Goal: Information Seeking & Learning: Learn about a topic

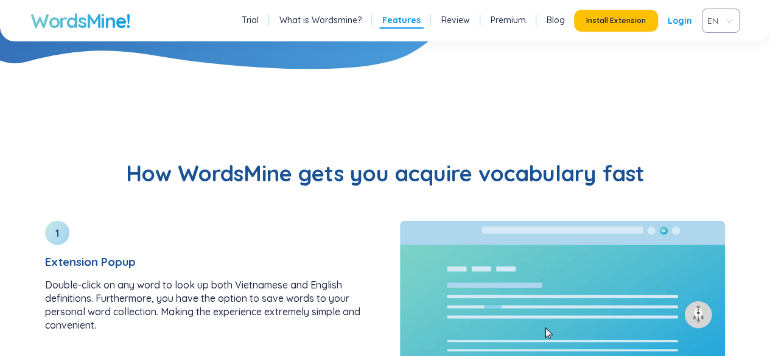
scroll to position [1266, 0]
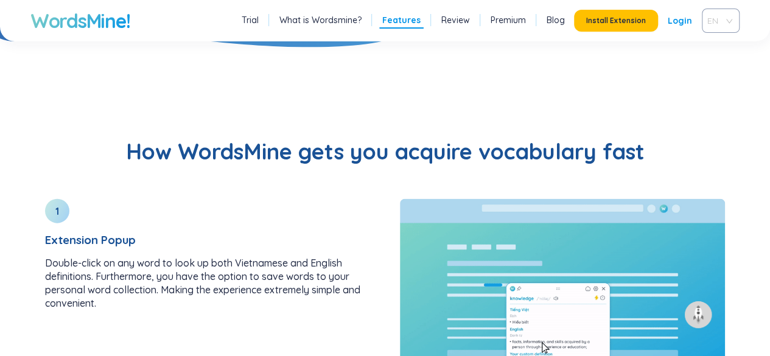
click at [711, 19] on span "EN" at bounding box center [718, 21] width 22 height 18
click at [714, 66] on div "VIE" at bounding box center [720, 66] width 23 height 13
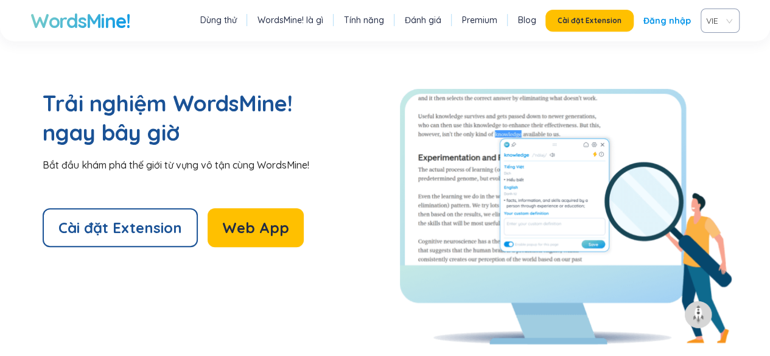
scroll to position [2579, 0]
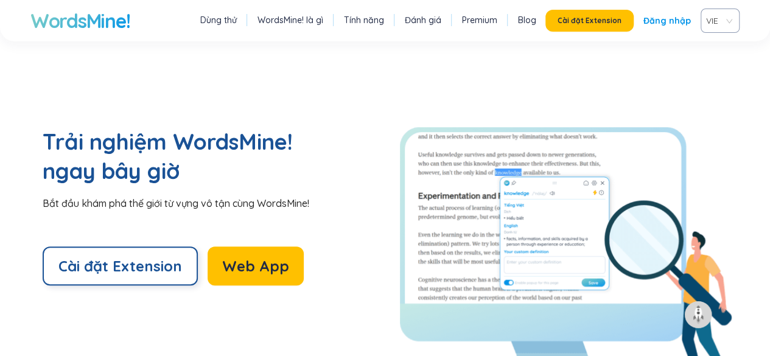
click at [157, 256] on span "Cài đặt Extension" at bounding box center [120, 265] width 124 height 19
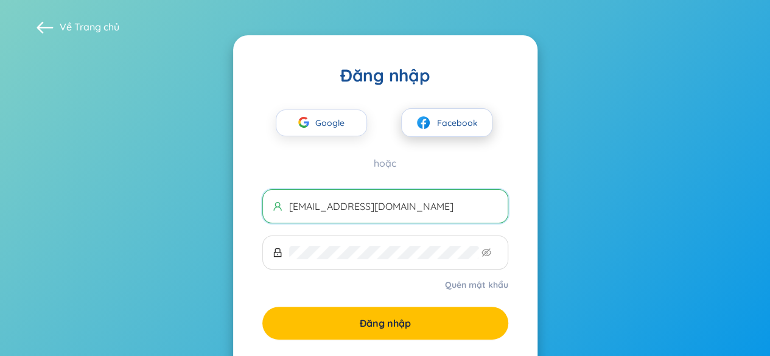
type input "[EMAIL_ADDRESS][DOMAIN_NAME]"
click at [450, 116] on span "Facebook" at bounding box center [457, 122] width 41 height 13
click at [450, 124] on span "Facebook" at bounding box center [457, 122] width 41 height 13
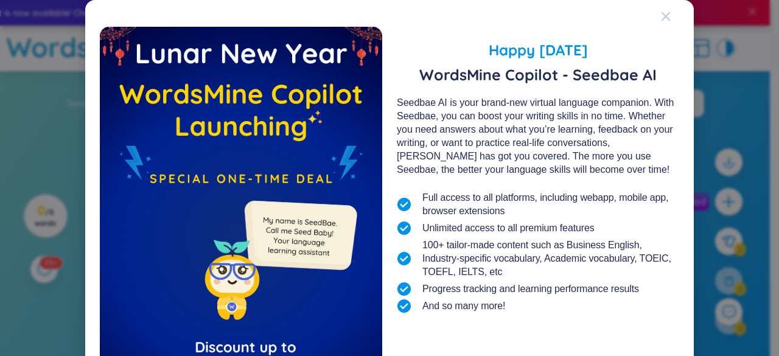
click at [663, 18] on icon "Close" at bounding box center [665, 16] width 9 height 9
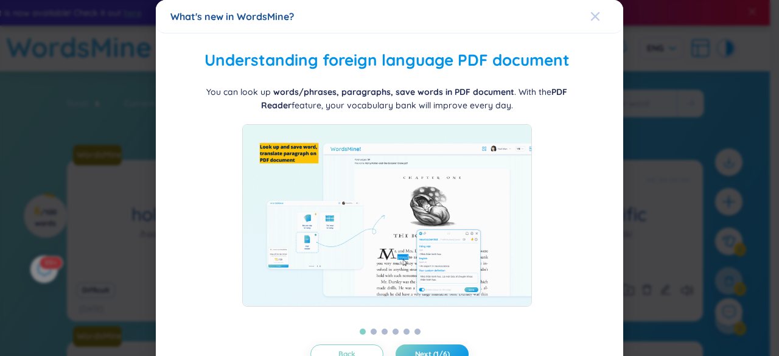
click at [590, 18] on icon "Close" at bounding box center [595, 17] width 10 height 10
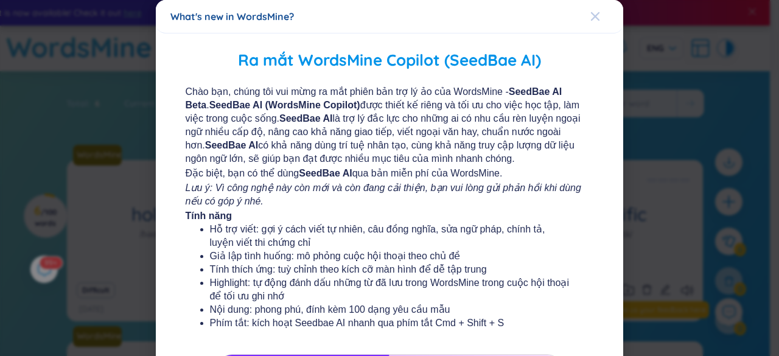
click at [592, 18] on icon "Close" at bounding box center [595, 17] width 10 height 10
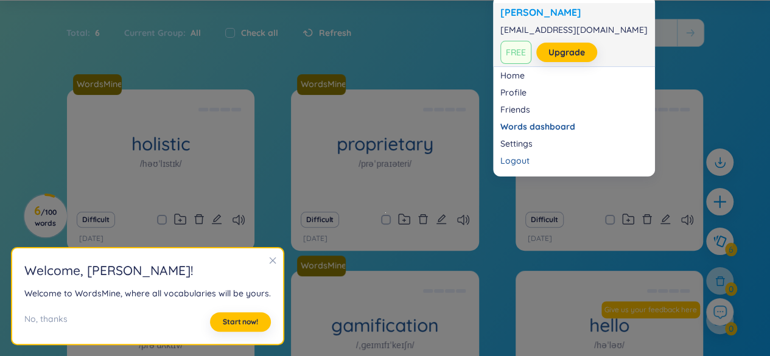
scroll to position [73, 0]
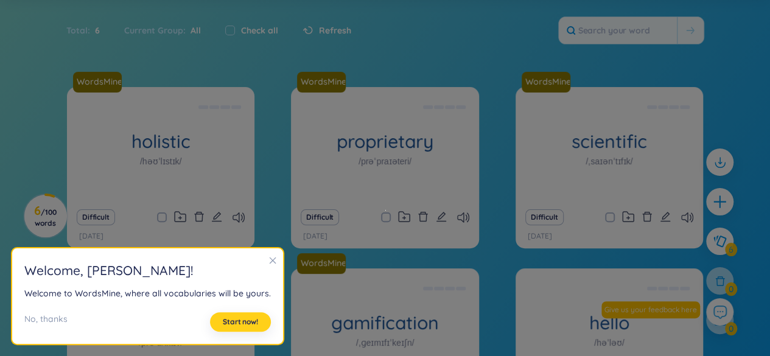
click at [223, 319] on span "Start now!" at bounding box center [240, 322] width 35 height 10
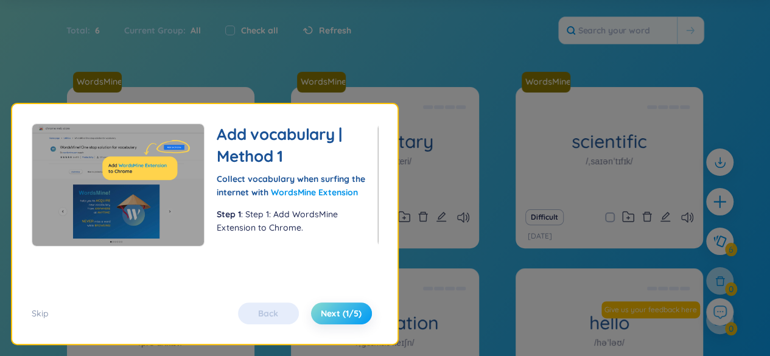
click at [344, 313] on span "Next (1/5)" at bounding box center [341, 313] width 41 height 12
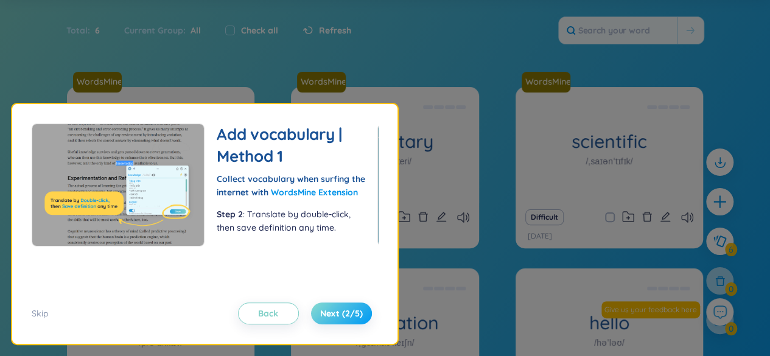
click at [344, 313] on span "Next (2/5)" at bounding box center [341, 313] width 43 height 12
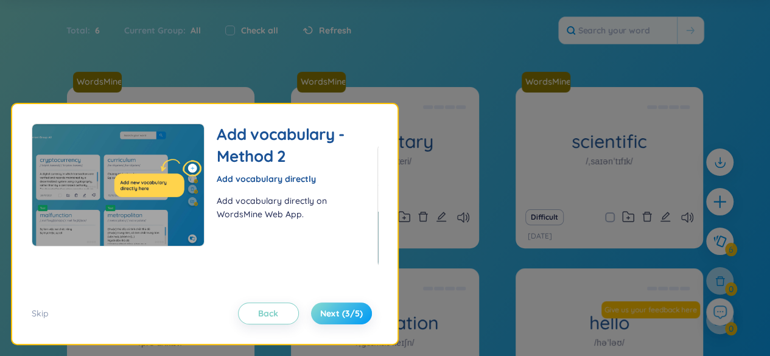
click at [344, 313] on span "Next (3/5)" at bounding box center [341, 313] width 43 height 12
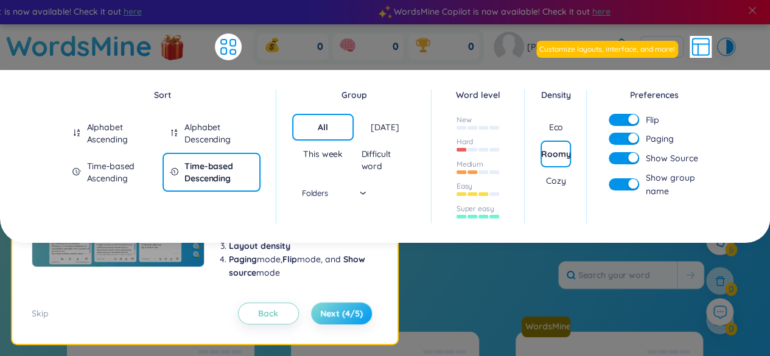
scroll to position [0, 0]
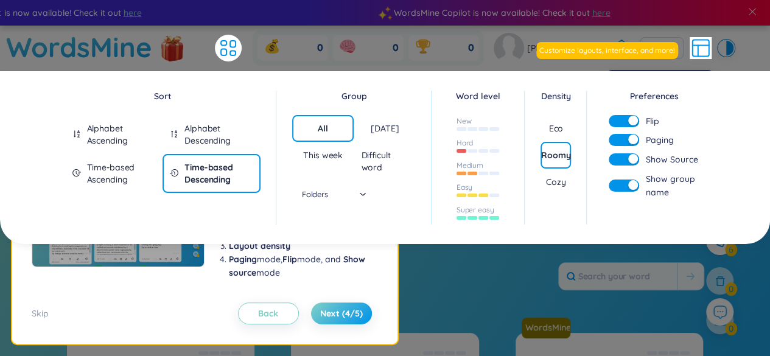
click at [698, 51] on icon at bounding box center [698, 51] width 0 height 11
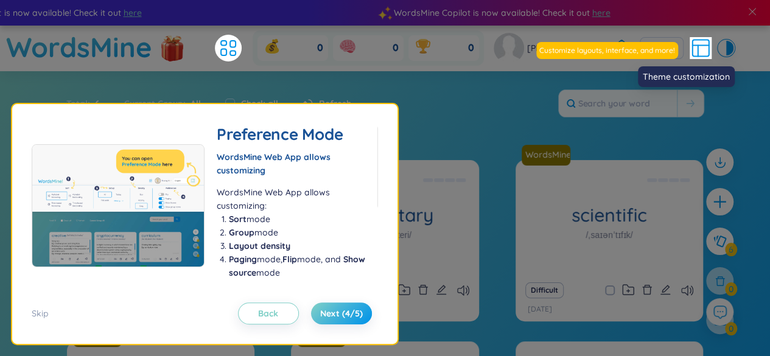
click at [724, 54] on div at bounding box center [722, 48] width 7 height 15
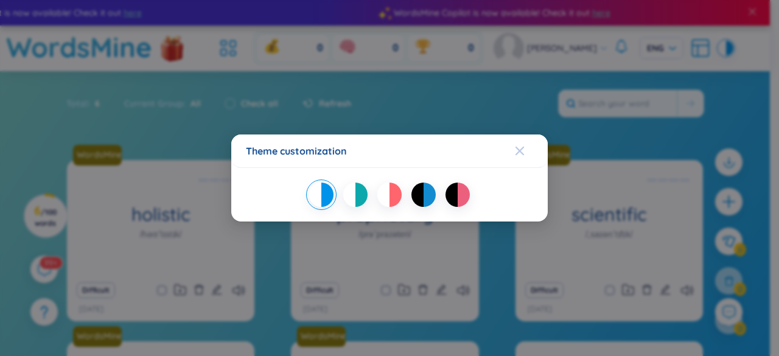
click at [526, 152] on span "Close" at bounding box center [531, 150] width 33 height 33
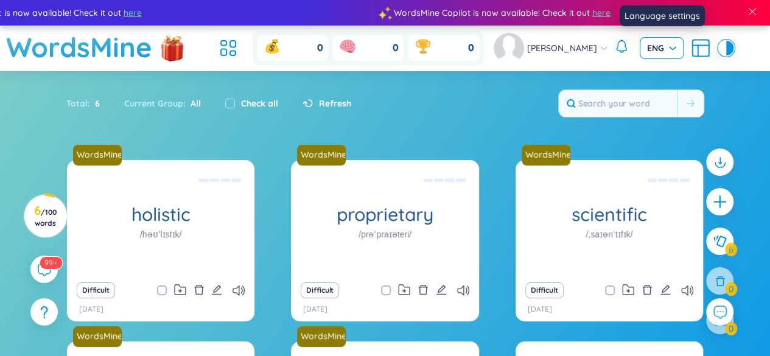
click at [669, 55] on div "ENG" at bounding box center [662, 48] width 44 height 22
click at [658, 74] on div "VIE" at bounding box center [660, 73] width 29 height 13
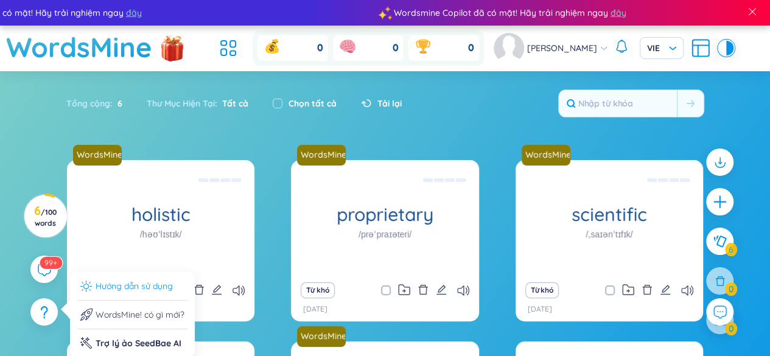
click at [103, 287] on li "Hướng dẫn sử dụng" at bounding box center [132, 289] width 110 height 21
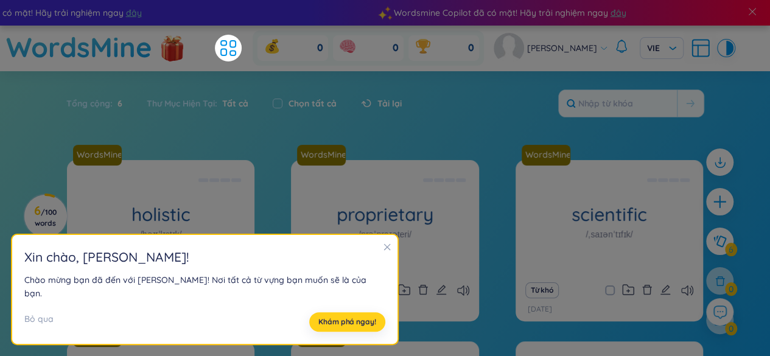
click at [318, 317] on span "Khám phá ngay!" at bounding box center [346, 322] width 57 height 10
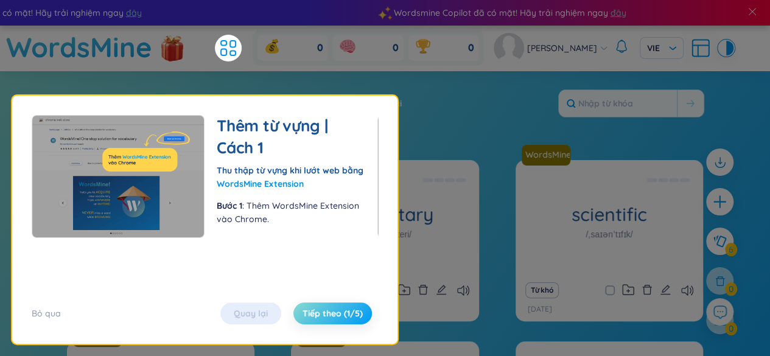
click at [341, 313] on span "Tiếp theo (1/5)" at bounding box center [332, 313] width 60 height 12
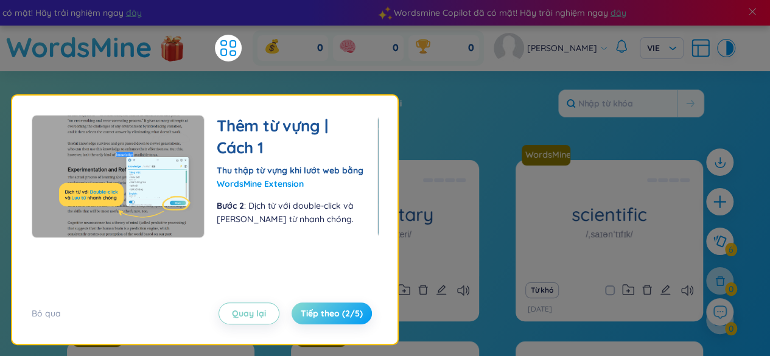
click at [342, 311] on span "Tiếp theo (2/5)" at bounding box center [332, 313] width 62 height 12
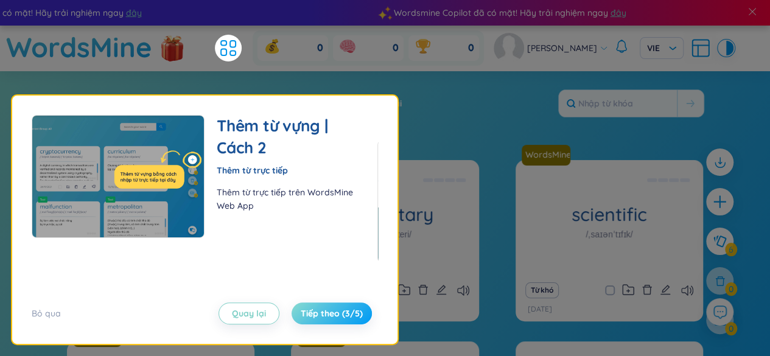
click at [342, 311] on span "Tiếp theo (3/5)" at bounding box center [332, 313] width 62 height 12
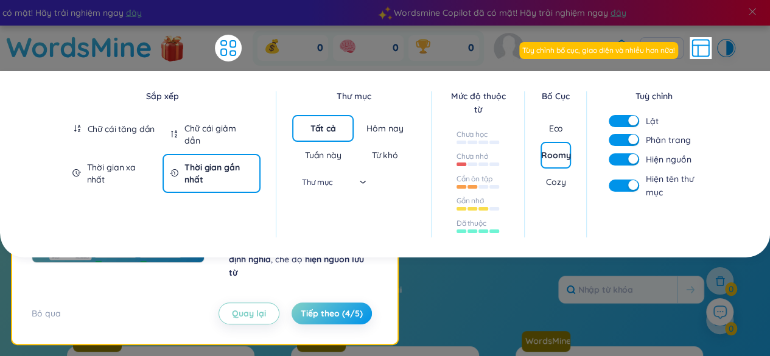
click at [380, 128] on div "Hôm nay" at bounding box center [384, 128] width 37 height 12
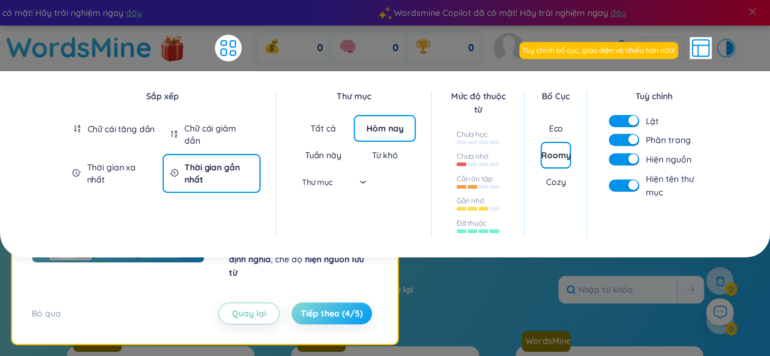
click at [340, 315] on span "Tiếp theo (4/5)" at bounding box center [332, 313] width 62 height 12
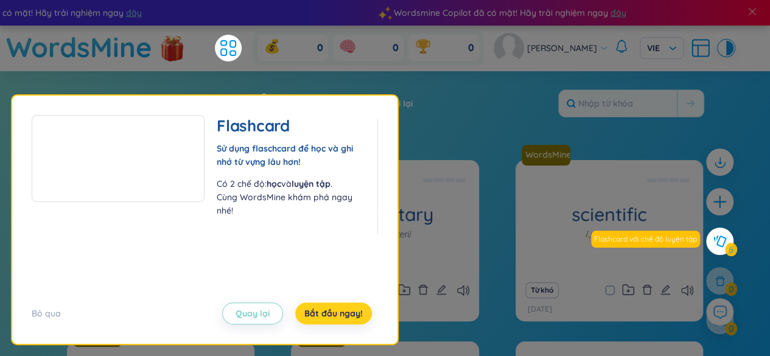
click at [340, 315] on span "Bắt đầu ngay!" at bounding box center [333, 313] width 58 height 12
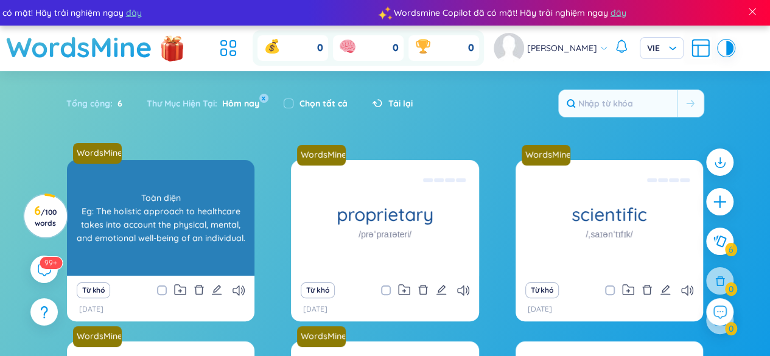
click at [148, 215] on div "Toàn diện Eg: The holistic approach to healthcare takes into account the physic…" at bounding box center [160, 218] width 175 height 110
click at [168, 211] on div "Toàn diện Eg: The holistic approach to healthcare takes into account the physic…" at bounding box center [160, 218] width 175 height 110
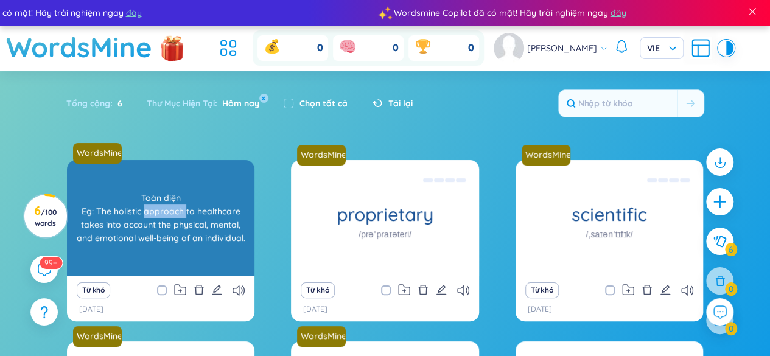
click at [168, 211] on div "Toàn diện Eg: The holistic approach to healthcare takes into account the physic…" at bounding box center [160, 218] width 175 height 110
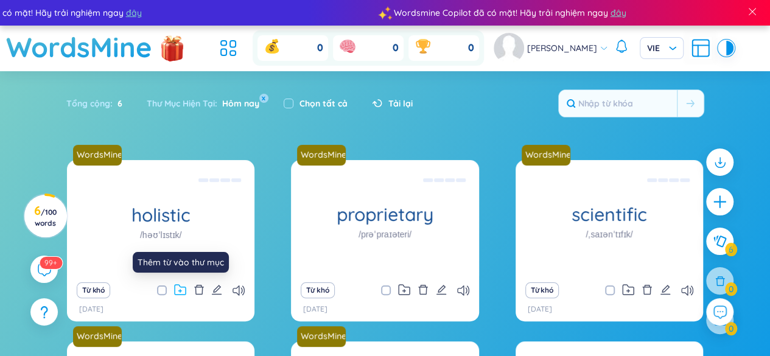
click at [180, 294] on icon at bounding box center [180, 290] width 12 height 12
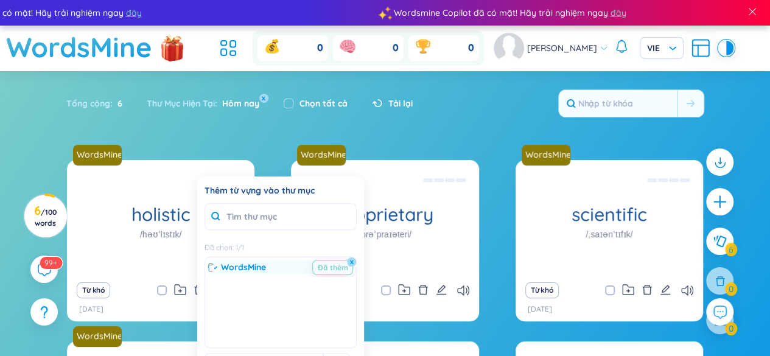
click at [332, 270] on span "Đã thêm" at bounding box center [332, 267] width 41 height 15
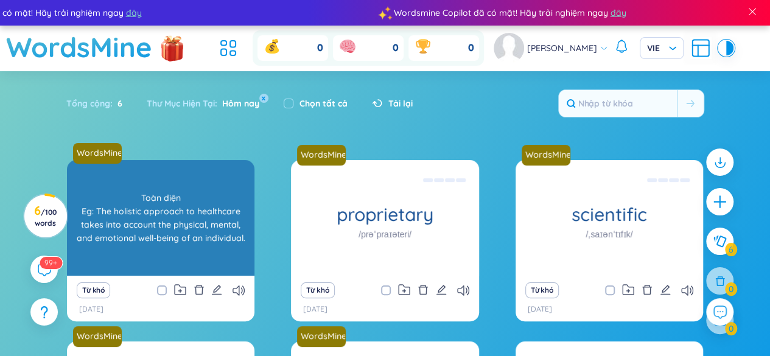
click at [111, 260] on div "Toàn diện Eg: The holistic approach to healthcare takes into account the physic…" at bounding box center [160, 218] width 175 height 110
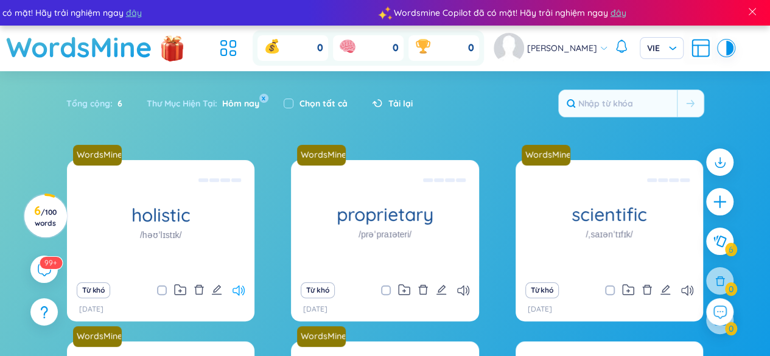
click at [233, 290] on icon at bounding box center [238, 290] width 12 height 10
click at [232, 290] on icon at bounding box center [238, 290] width 12 height 10
click at [42, 214] on span "/ 100 words" at bounding box center [46, 217] width 22 height 20
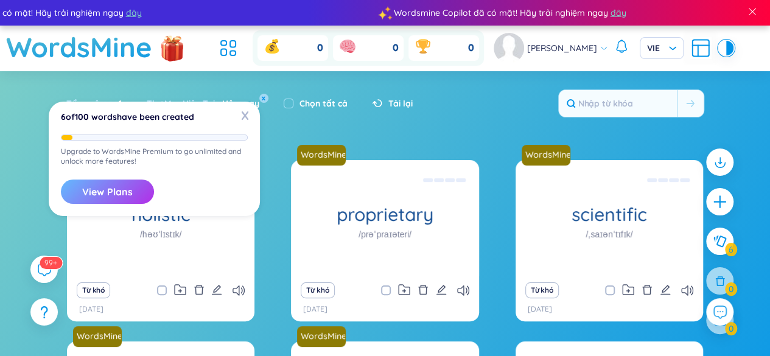
drag, startPoint x: 114, startPoint y: 182, endPoint x: 116, endPoint y: 189, distance: 7.5
click at [116, 189] on button "View Plans" at bounding box center [107, 192] width 93 height 24
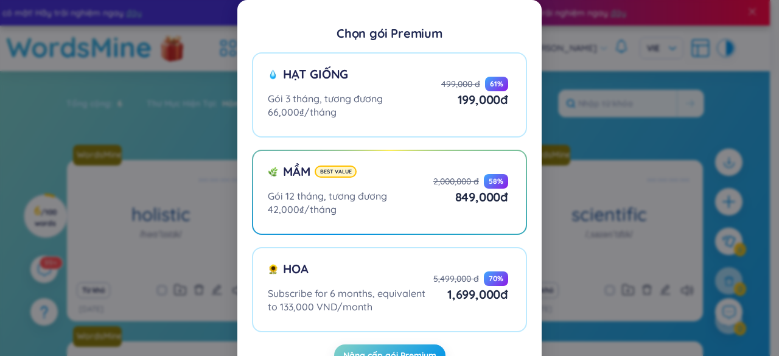
click at [618, 194] on div "Chọn gói Premium Hạt giống Gói 3 tháng, tương đương 66,000₫/tháng 499,000 đ 61 …" at bounding box center [389, 178] width 779 height 356
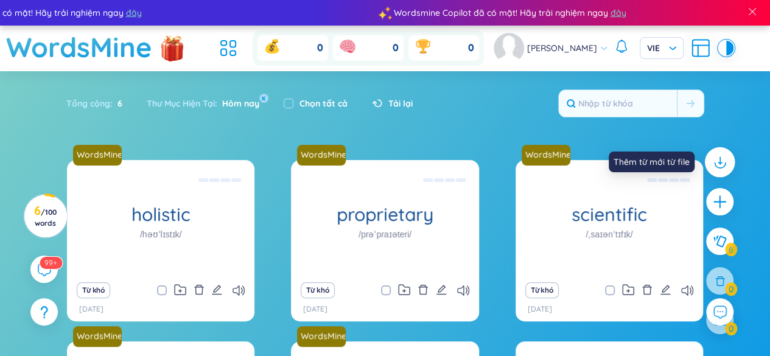
click at [727, 161] on icon at bounding box center [719, 162] width 16 height 16
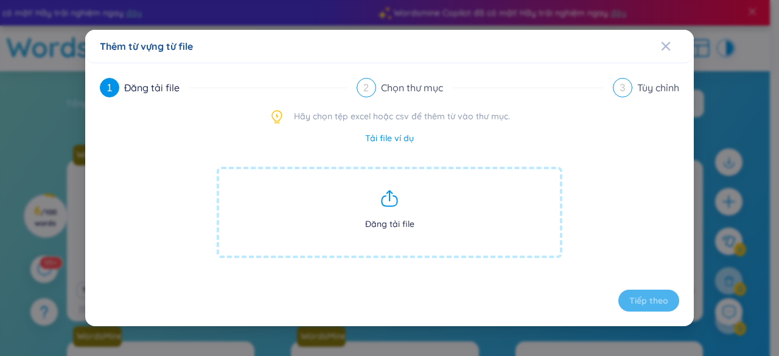
click at [374, 207] on span "Đăng tải file" at bounding box center [390, 212] width 346 height 91
drag, startPoint x: 666, startPoint y: 60, endPoint x: 667, endPoint y: 48, distance: 12.3
click at [667, 48] on div "Close" at bounding box center [666, 46] width 10 height 33
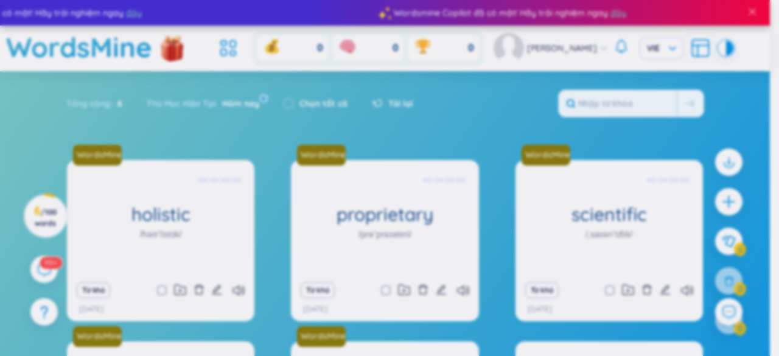
click at [667, 48] on body "Wordsmine Copilot đã có mặt! Hãy trải nghiệm ngay đây Wordsmine Copilot đã có m…" at bounding box center [385, 178] width 770 height 356
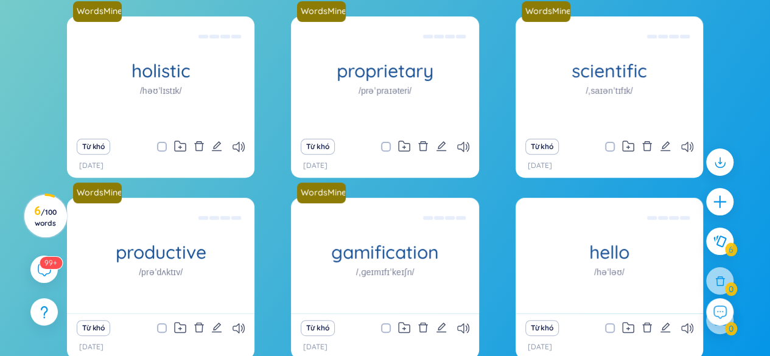
scroll to position [63, 0]
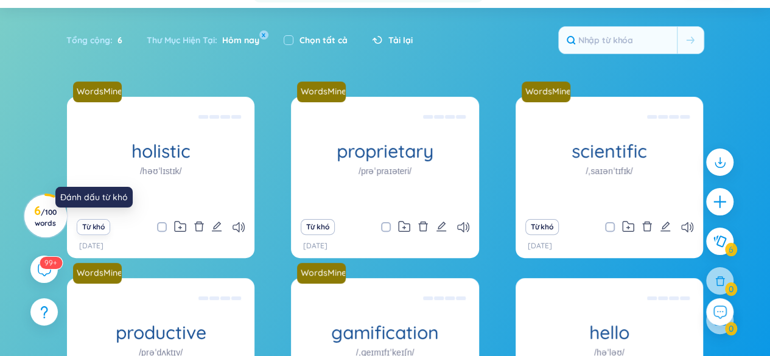
click at [96, 223] on button "Từ khó" at bounding box center [93, 227] width 33 height 16
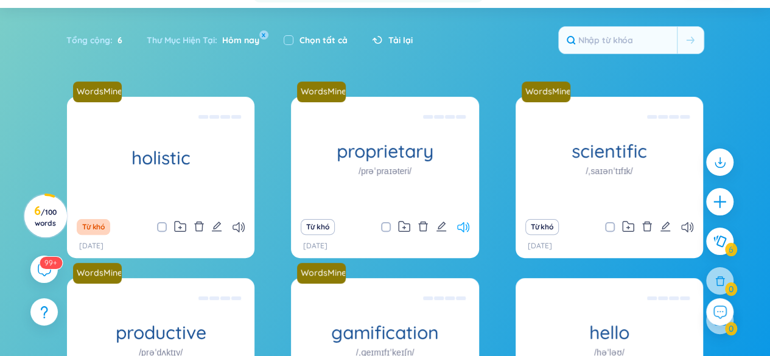
click at [466, 223] on icon at bounding box center [463, 227] width 12 height 10
drag, startPoint x: 466, startPoint y: 223, endPoint x: 460, endPoint y: 228, distance: 7.8
click at [460, 228] on icon at bounding box center [463, 227] width 12 height 10
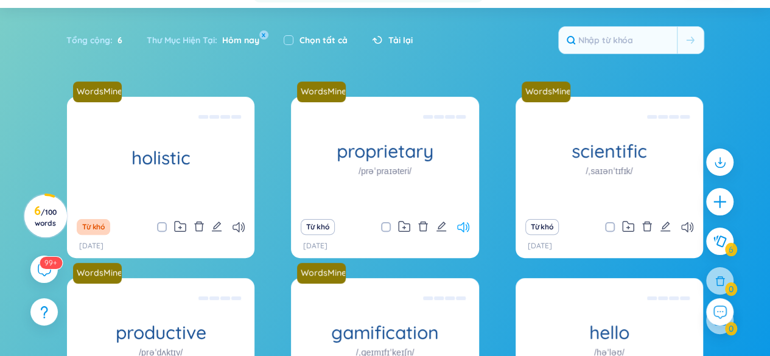
click at [460, 228] on icon at bounding box center [463, 227] width 12 height 10
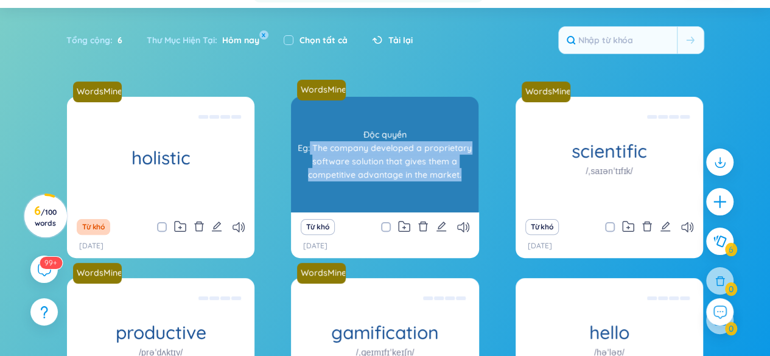
drag, startPoint x: 459, startPoint y: 173, endPoint x: 312, endPoint y: 147, distance: 149.1
click at [312, 147] on div "Độc quyền Eg: The company developed a proprietary software solution that gives …" at bounding box center [384, 155] width 175 height 110
copy div "The company developed a proprietary software solution that gives them a competi…"
click at [355, 193] on div "Độc quyền Eg: The company developed a proprietary software solution that gives …" at bounding box center [384, 155] width 175 height 110
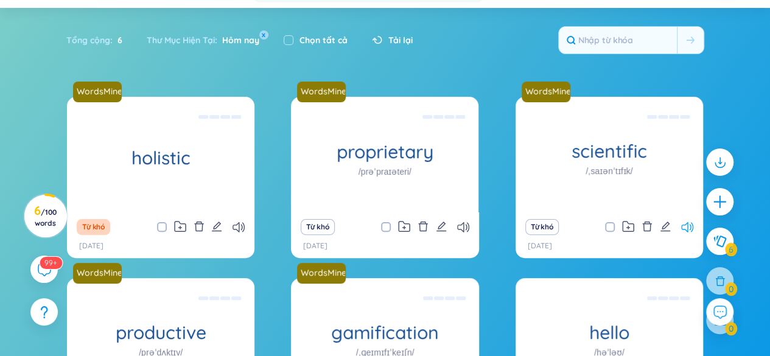
click at [683, 228] on icon at bounding box center [687, 227] width 12 height 10
click at [746, 116] on div "WordsMine holistic Toàn diện Eg: The holistic approach to healthcare takes into…" at bounding box center [385, 276] width 758 height 358
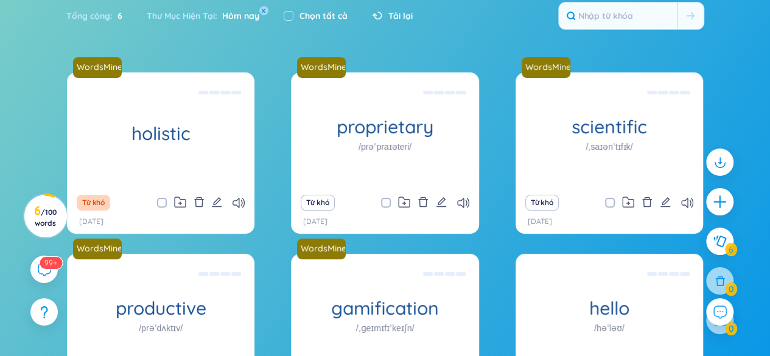
scroll to position [112, 0]
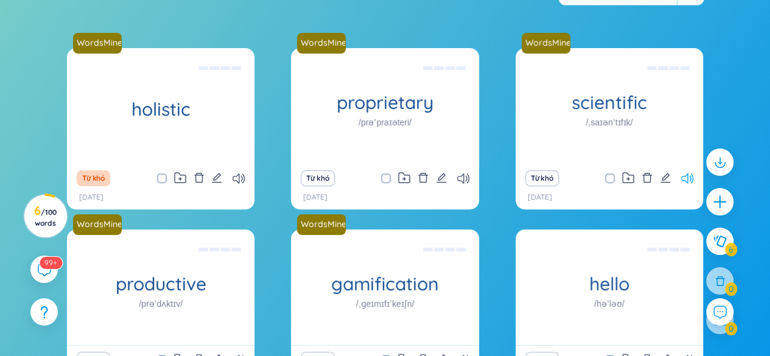
click at [684, 177] on icon at bounding box center [687, 178] width 12 height 10
click at [278, 204] on div "WordsMine holistic Toàn diện Eg: The holistic approach to healthcare takes into…" at bounding box center [385, 227] width 636 height 358
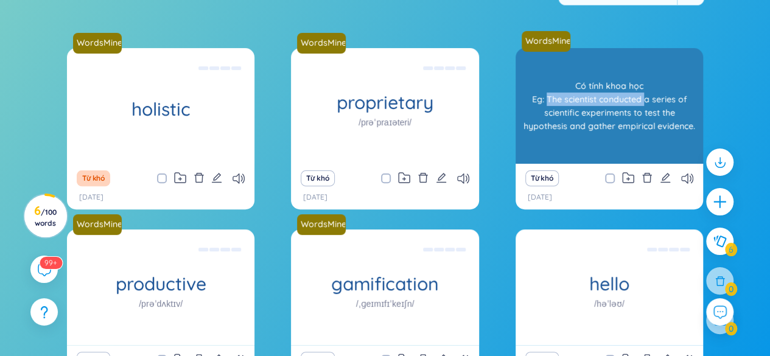
drag, startPoint x: 643, startPoint y: 100, endPoint x: 546, endPoint y: 97, distance: 96.2
click at [546, 97] on div "Có tính khoa học Eg: The scientist conducted a series of scientific experiments…" at bounding box center [608, 106] width 175 height 110
copy div "The scientist conducted"
drag, startPoint x: 675, startPoint y: 99, endPoint x: 652, endPoint y: 98, distance: 23.7
click at [652, 98] on div "Có tính khoa học Eg: The scientist conducted a series of scientific experiments…" at bounding box center [608, 106] width 175 height 110
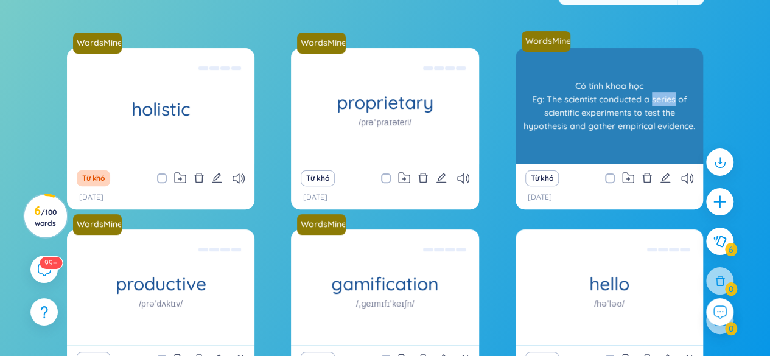
copy div "series"
drag, startPoint x: 610, startPoint y: 114, endPoint x: 559, endPoint y: 114, distance: 51.1
click at [559, 114] on div "Có tính khoa học Eg: The scientist conducted a series of scientific experiments…" at bounding box center [608, 106] width 175 height 110
copy div "experiments"
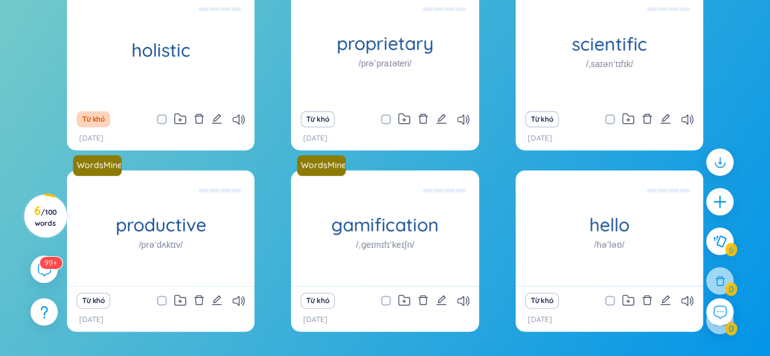
scroll to position [181, 0]
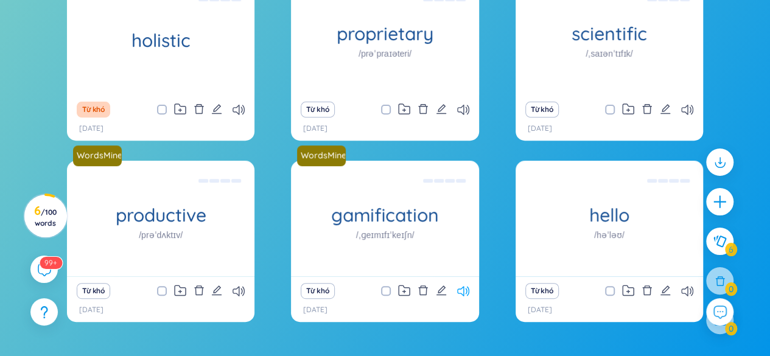
click at [464, 291] on div "Từ khó" at bounding box center [384, 290] width 175 height 17
click at [464, 291] on icon at bounding box center [463, 291] width 12 height 10
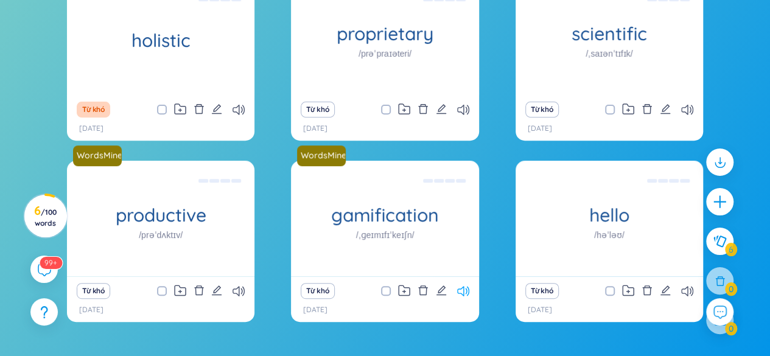
click at [464, 291] on icon at bounding box center [463, 291] width 12 height 10
click at [99, 284] on button "Từ khó" at bounding box center [93, 291] width 33 height 16
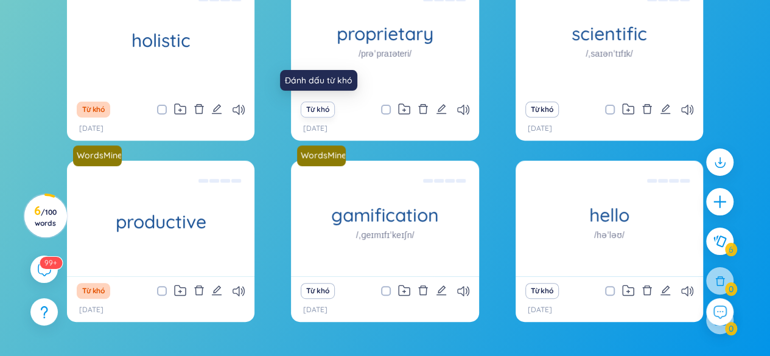
click at [321, 107] on button "Từ khó" at bounding box center [317, 110] width 33 height 16
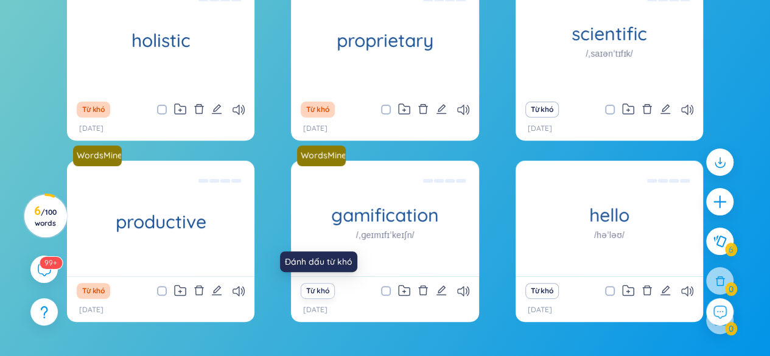
click at [321, 289] on button "Từ khó" at bounding box center [317, 291] width 33 height 16
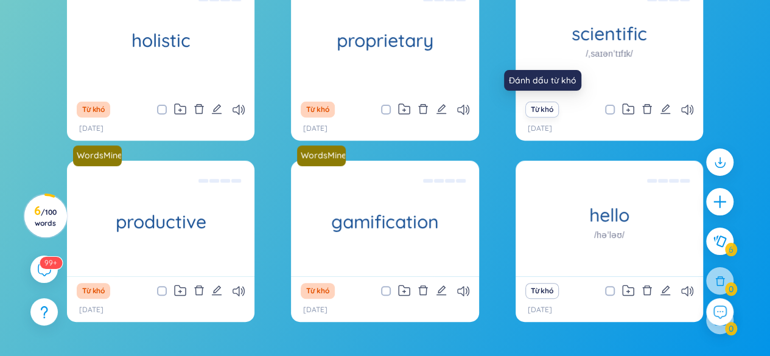
click at [549, 108] on button "Từ khó" at bounding box center [541, 110] width 33 height 16
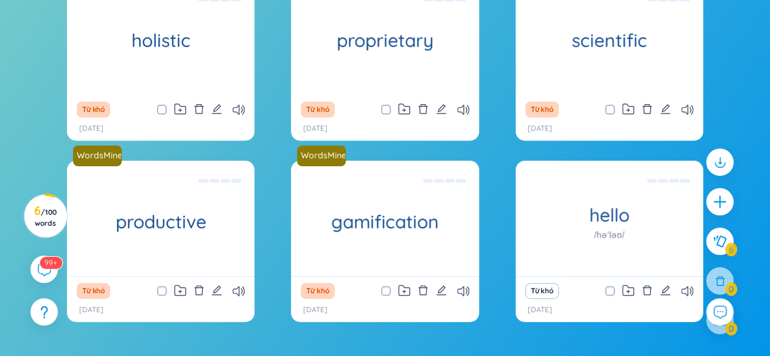
click at [498, 154] on div "WordsMine holistic Toàn diện Eg: The holistic approach to healthcare takes into…" at bounding box center [385, 158] width 636 height 358
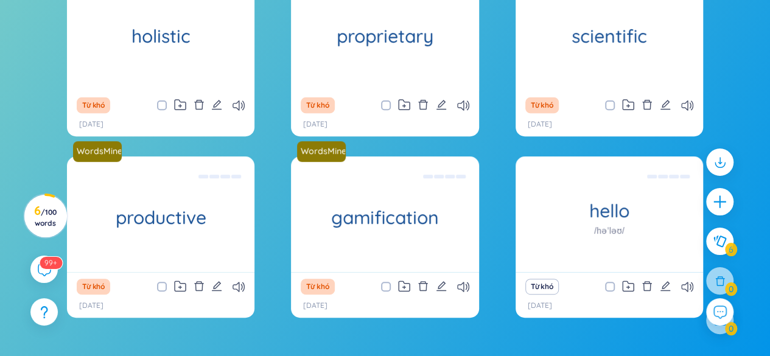
scroll to position [161, 0]
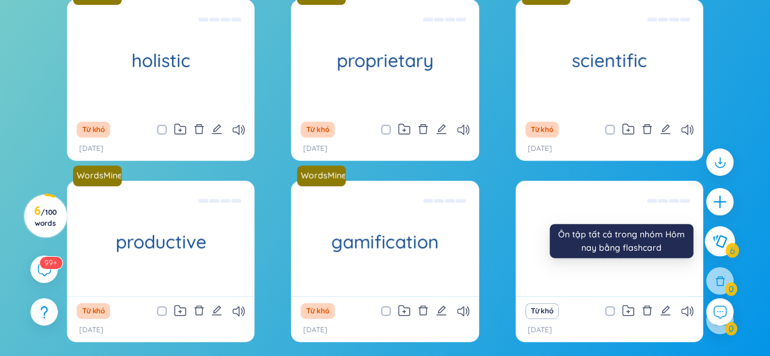
click at [720, 242] on icon at bounding box center [719, 241] width 15 height 13
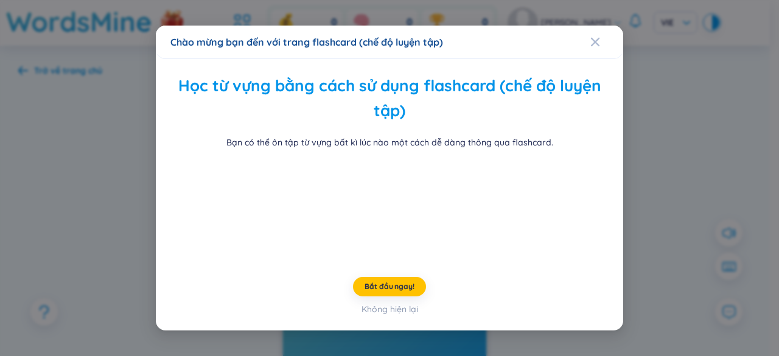
click at [444, 86] on h2 "Học từ vựng bằng cách sử dụng flashcard (chế độ luyện tập)" at bounding box center [389, 99] width 433 height 50
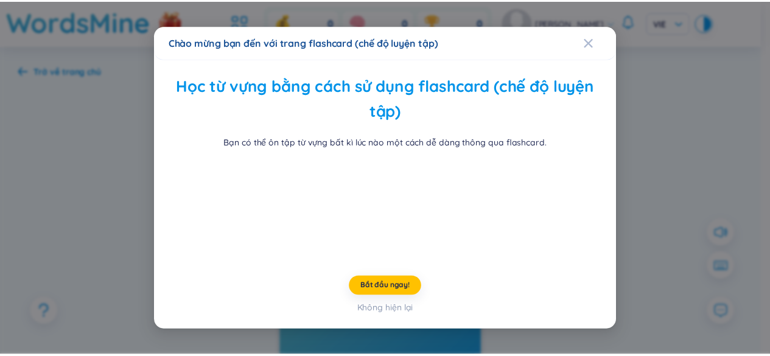
scroll to position [88, 0]
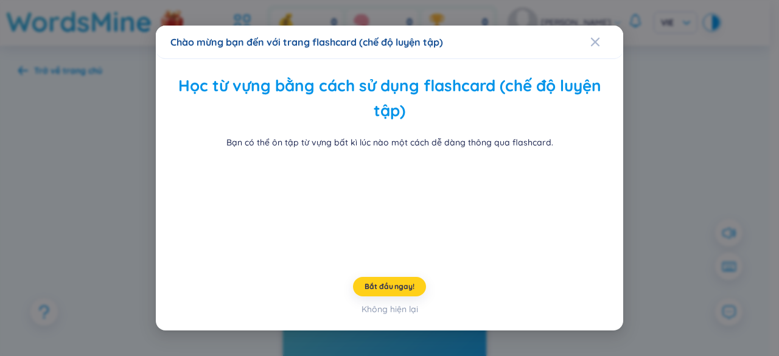
click at [380, 291] on span "Bắt đầu ngay!" at bounding box center [388, 287] width 49 height 10
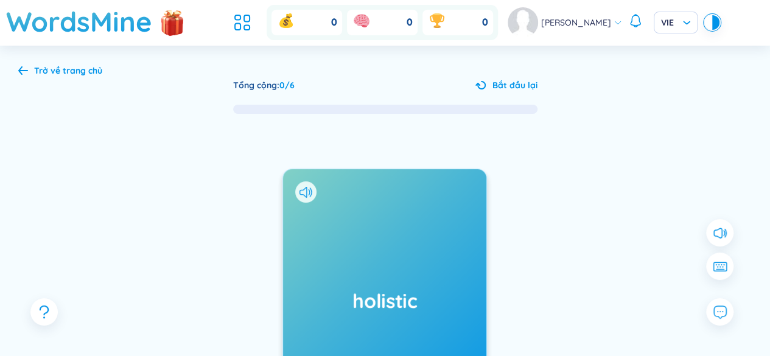
click at [560, 182] on div "holistic Được thêm vào 23/9/2025 Toàn diện Eg: The holistic approach to healthc…" at bounding box center [384, 315] width 733 height 400
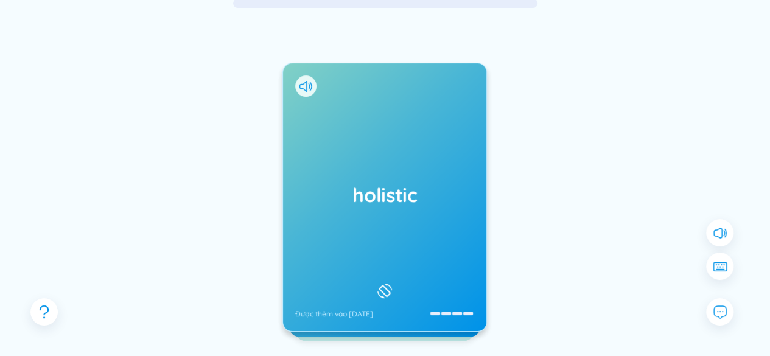
scroll to position [105, 0]
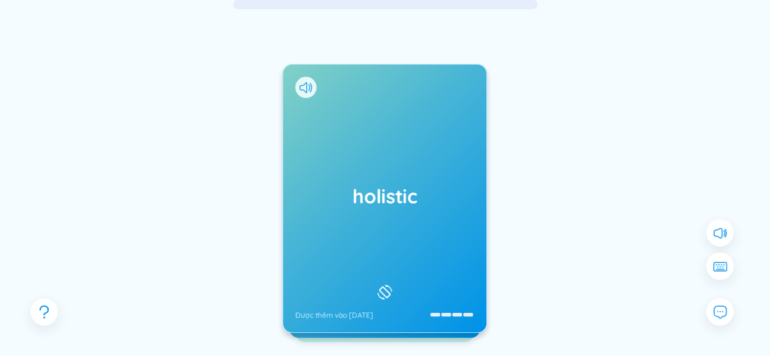
click at [414, 210] on div "holistic Được thêm vào 23/9/2025" at bounding box center [384, 198] width 203 height 268
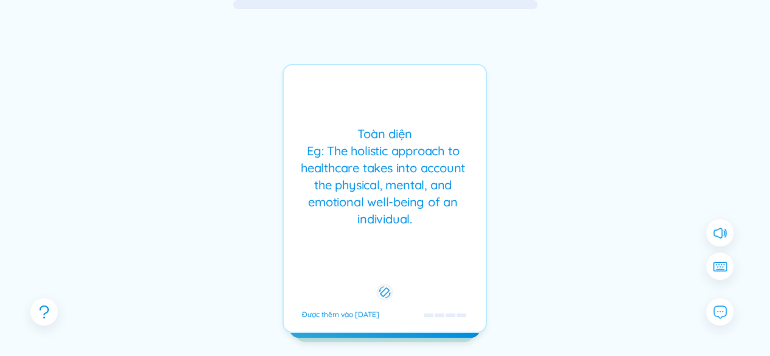
click at [383, 287] on icon at bounding box center [385, 292] width 12 height 15
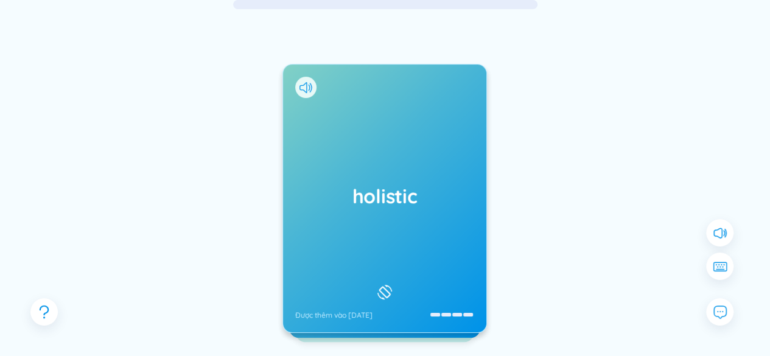
click at [441, 240] on div "holistic Được thêm vào 23/9/2025" at bounding box center [384, 198] width 203 height 268
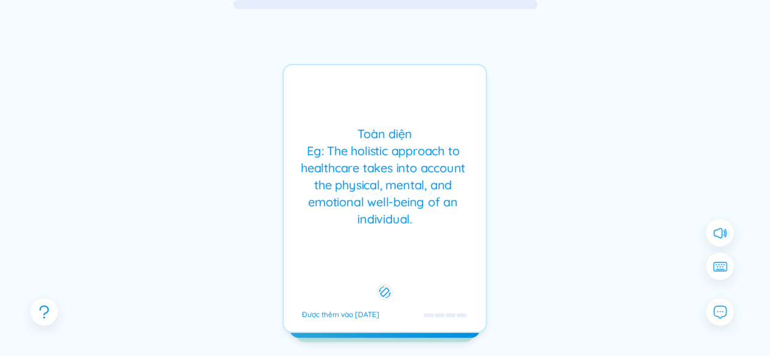
click at [441, 240] on div "holistic Được thêm vào 23/9/2025 Toàn diện Eg: The holistic approach to healthc…" at bounding box center [384, 198] width 204 height 269
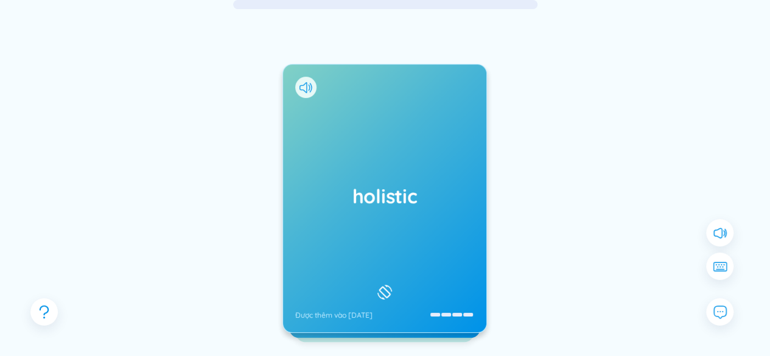
click at [589, 180] on div at bounding box center [633, 237] width 183 height 243
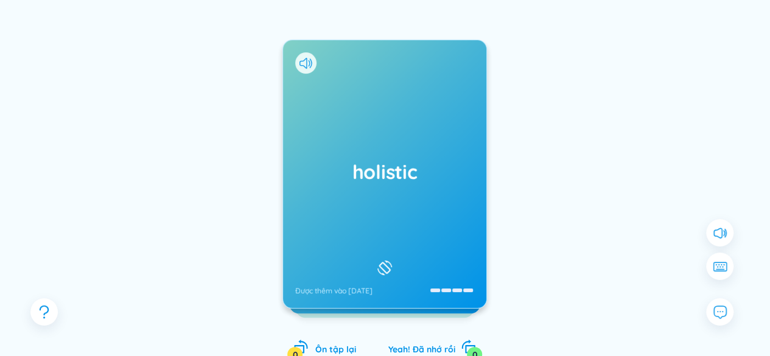
scroll to position [202, 0]
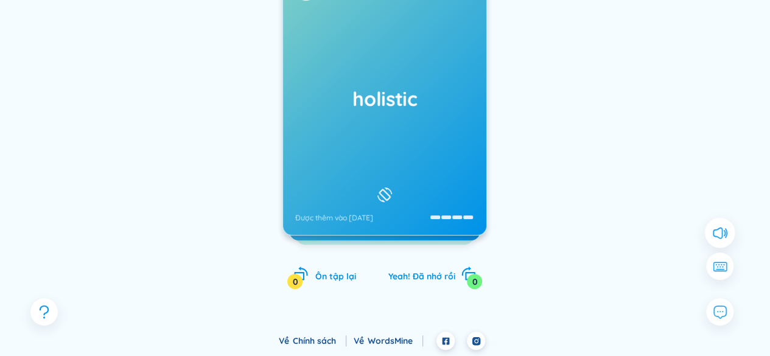
click at [714, 235] on icon at bounding box center [719, 233] width 16 height 16
click at [456, 275] on div "Yeah! Đã nhớ rồi 0" at bounding box center [432, 274] width 88 height 17
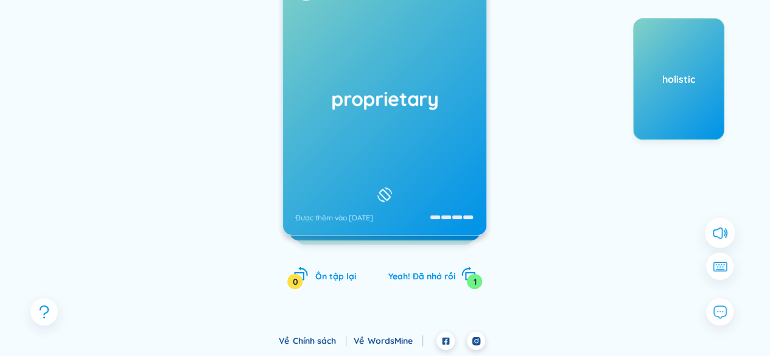
click at [573, 211] on div "holistic" at bounding box center [633, 139] width 183 height 243
click at [415, 209] on div "proprietary Được thêm vào 23/9/2025" at bounding box center [384, 101] width 203 height 268
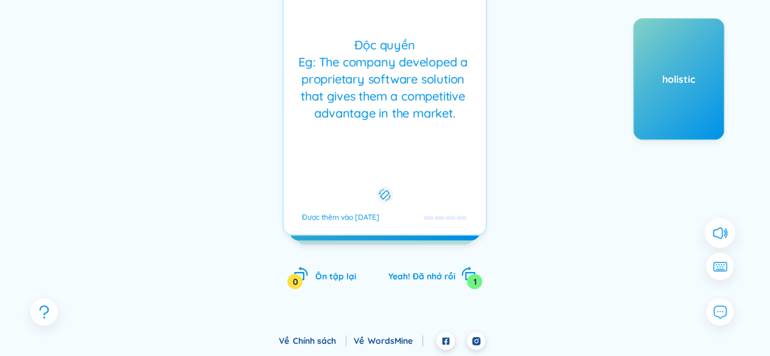
click at [415, 209] on div "Độc quyền Eg: The company developed a proprietary software solution that gives …" at bounding box center [384, 101] width 204 height 269
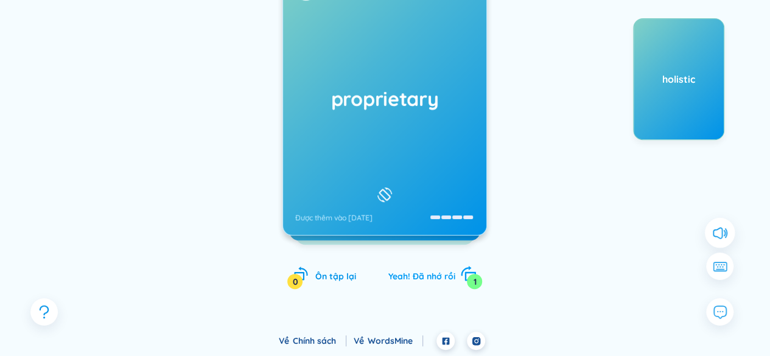
click at [448, 273] on span "Yeah! Đã nhớ rồi" at bounding box center [421, 276] width 67 height 11
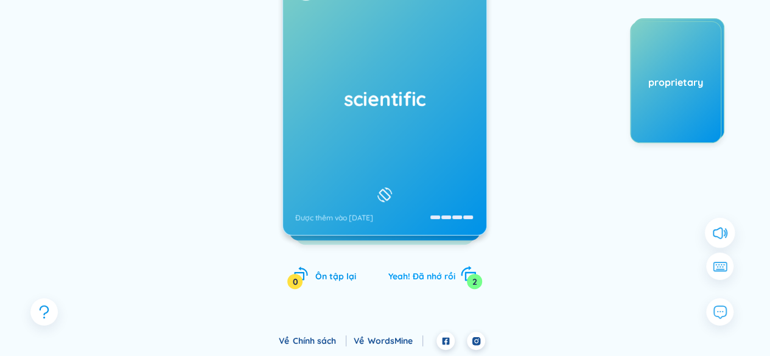
click at [445, 277] on span "Yeah! Đã nhớ rồi" at bounding box center [421, 276] width 67 height 11
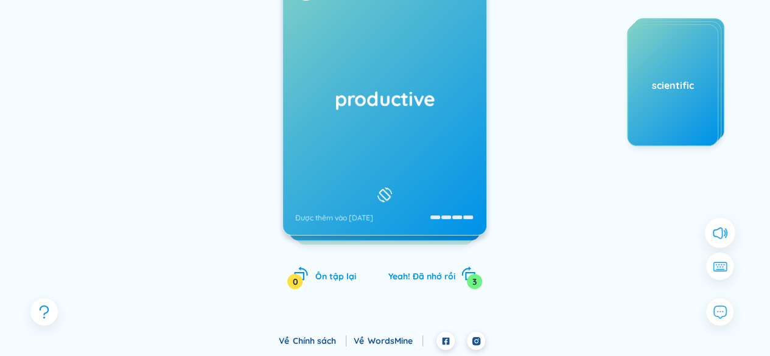
click at [403, 122] on div "productive Được thêm vào 23/9/2025" at bounding box center [384, 101] width 203 height 268
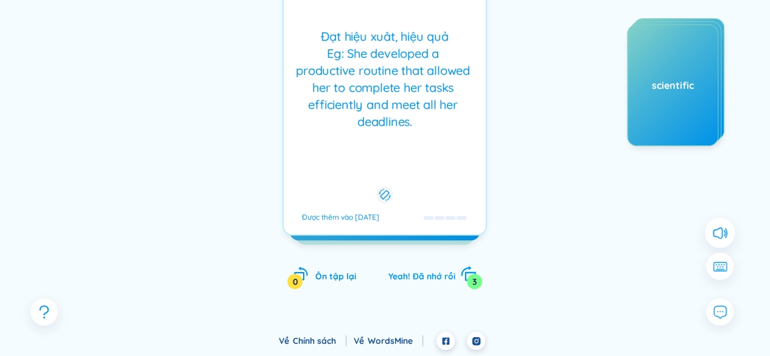
click at [458, 277] on div "Yeah! Đã nhớ rồi 3" at bounding box center [432, 274] width 88 height 17
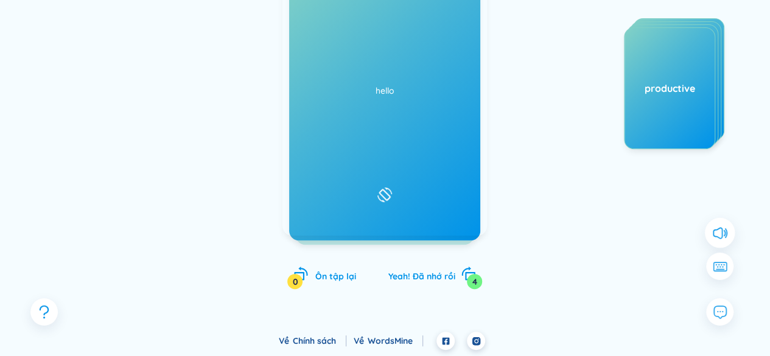
click at [396, 139] on div "gamification Được thêm vào 23/9/2025" at bounding box center [384, 101] width 203 height 268
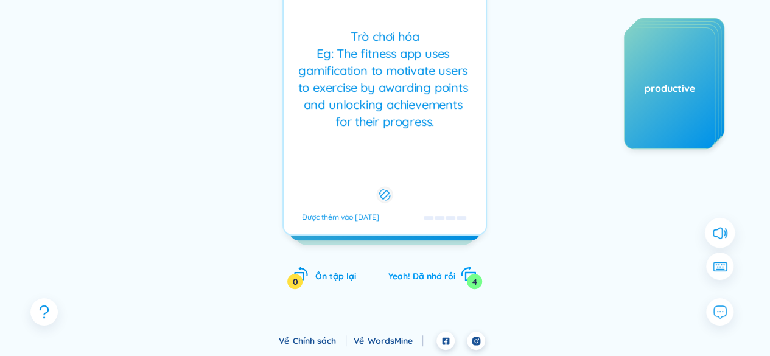
click at [456, 271] on div "Yeah! Đã nhớ rồi 4" at bounding box center [432, 274] width 88 height 17
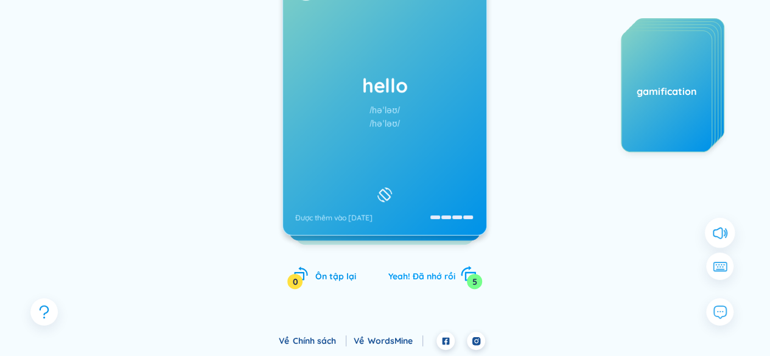
click at [455, 277] on div "Yeah! Đã nhớ rồi 5" at bounding box center [432, 274] width 88 height 17
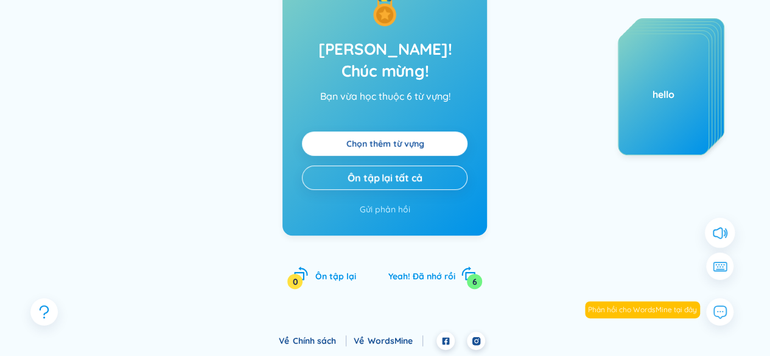
click at [403, 137] on link "Chọn thêm từ vựng" at bounding box center [385, 143] width 78 height 13
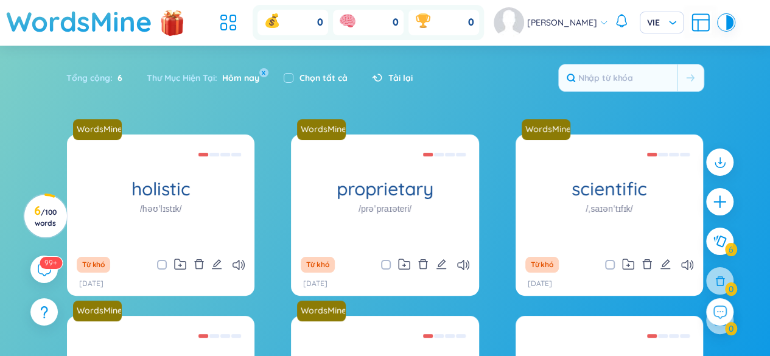
click at [475, 100] on div "Tổng cộng : 6 Thư Mục Hiện Tại : Hôm nay x Chọn tất cả Tải lại" at bounding box center [384, 84] width 759 height 52
click at [295, 74] on div "Chọn tất cả" at bounding box center [316, 77] width 64 height 13
click at [286, 80] on input "checkbox" at bounding box center [289, 78] width 10 height 10
checkbox input "true"
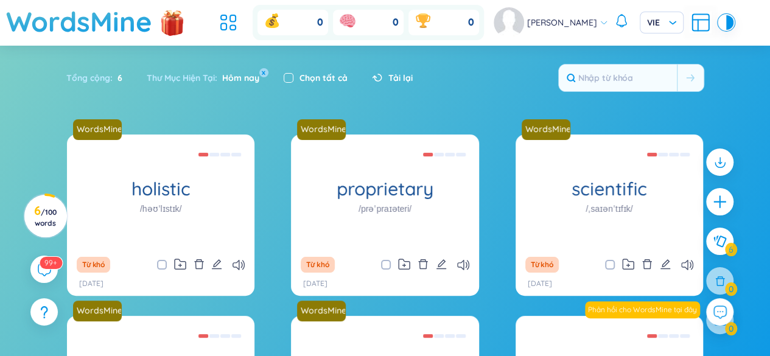
checkbox input "true"
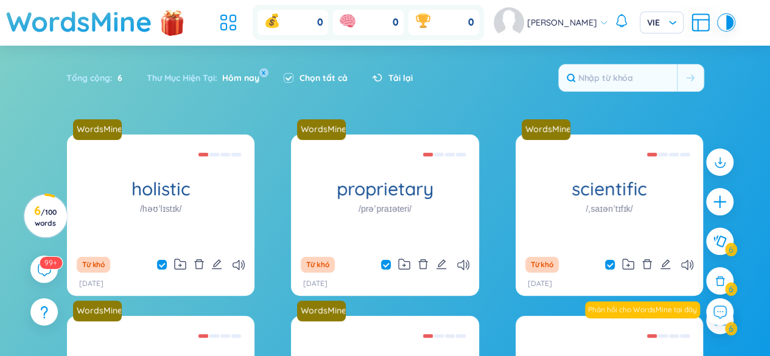
click at [402, 122] on section "Sắp xếp Chữ cái tăng dần Chữ cái giảm dần Thời gian xa nhất Thời gian gần nhất …" at bounding box center [385, 281] width 770 height 471
click at [386, 81] on div "Tải lại" at bounding box center [392, 77] width 41 height 13
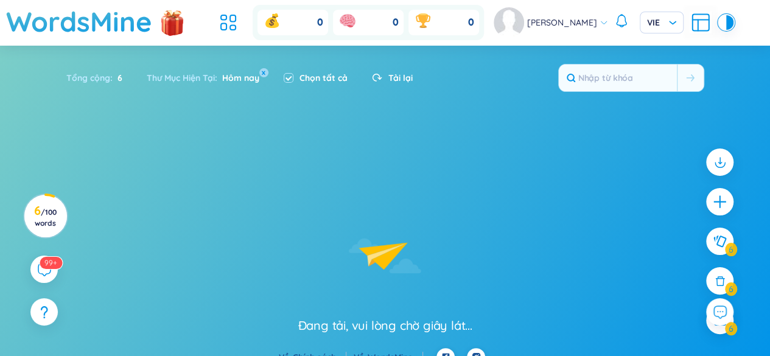
checkbox input "false"
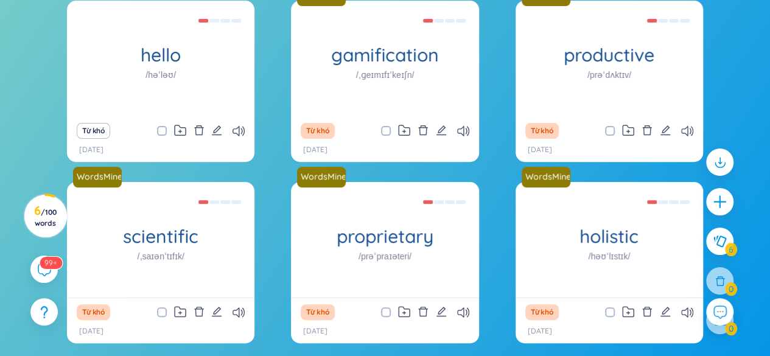
scroll to position [184, 0]
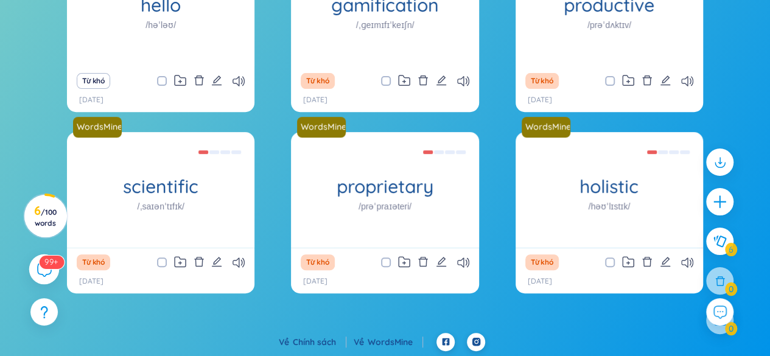
click at [44, 277] on div "99+" at bounding box center [44, 269] width 30 height 30
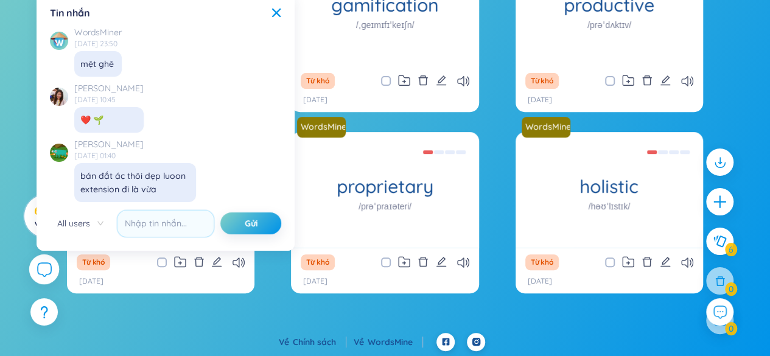
scroll to position [14056, 0]
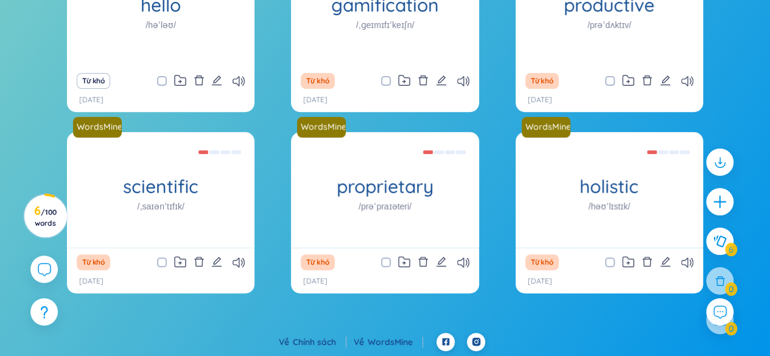
click at [83, 319] on div "hello /həˈləʊ/ Xin chào Eg: Hello how are you? (Xin chào, bạn có khỏe không?) U…" at bounding box center [385, 142] width 770 height 382
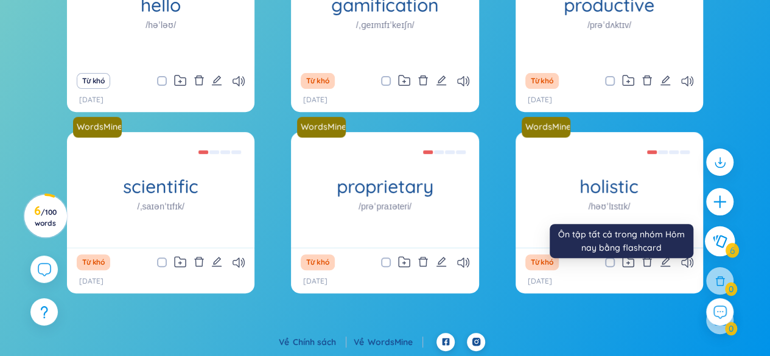
click at [725, 242] on icon at bounding box center [719, 241] width 15 height 13
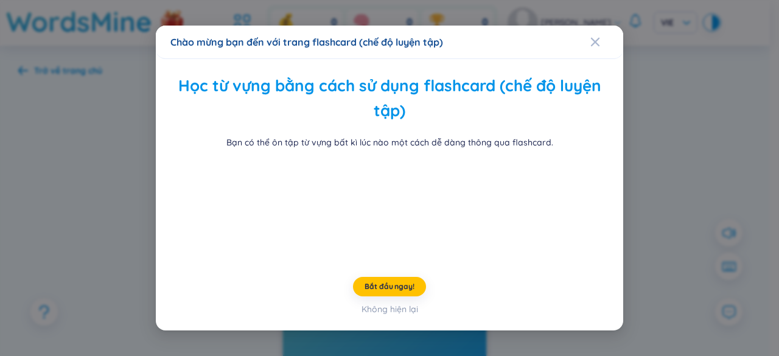
click at [579, 35] on div "Chào mừng bạn đến với trang flashcard (chế độ luyện tập)" at bounding box center [389, 41] width 438 height 13
click at [593, 26] on span "Close" at bounding box center [606, 42] width 33 height 33
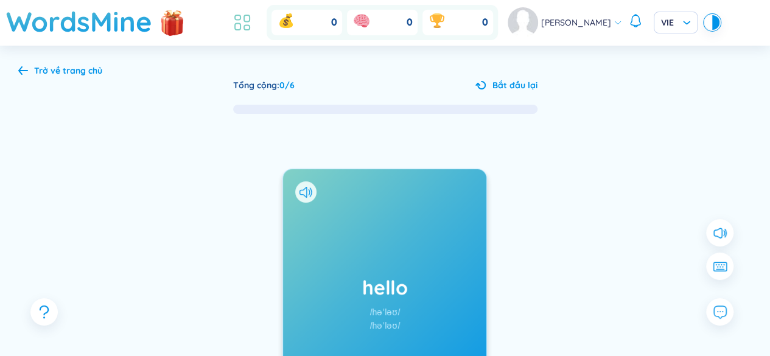
click at [253, 19] on li at bounding box center [242, 22] width 27 height 27
click at [242, 23] on icon at bounding box center [242, 23] width 22 height 22
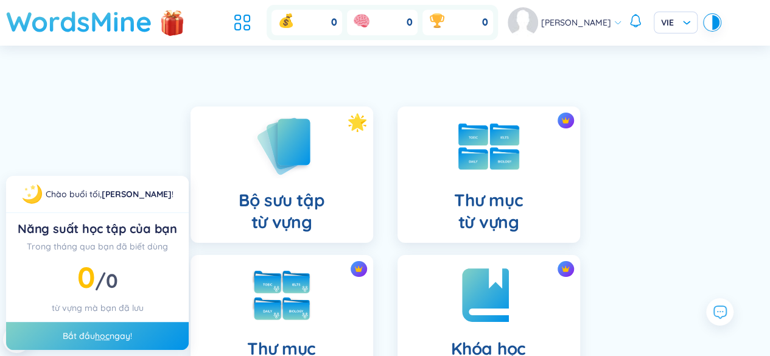
click at [110, 26] on h1 "WordsMine" at bounding box center [79, 21] width 146 height 43
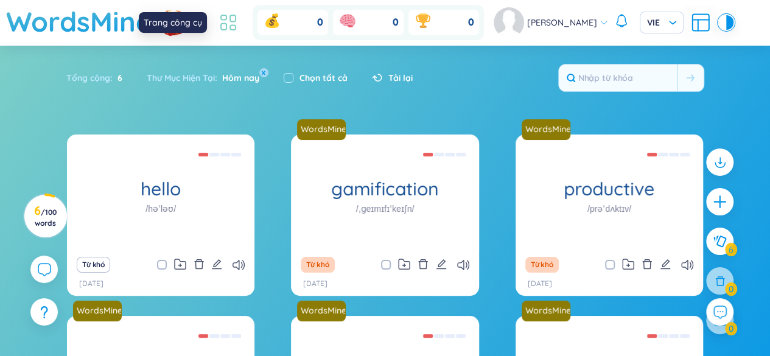
click at [223, 16] on icon at bounding box center [228, 23] width 22 height 22
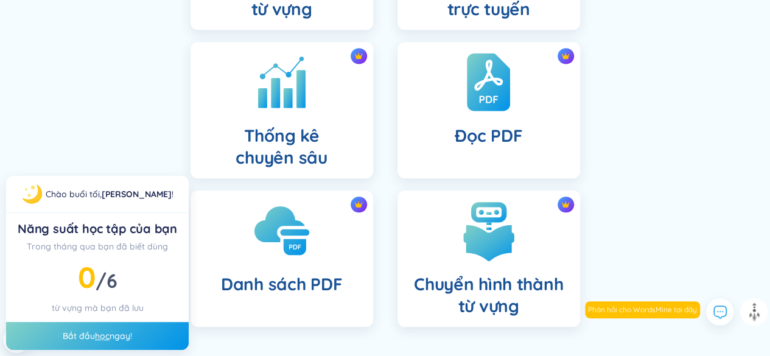
scroll to position [511, 0]
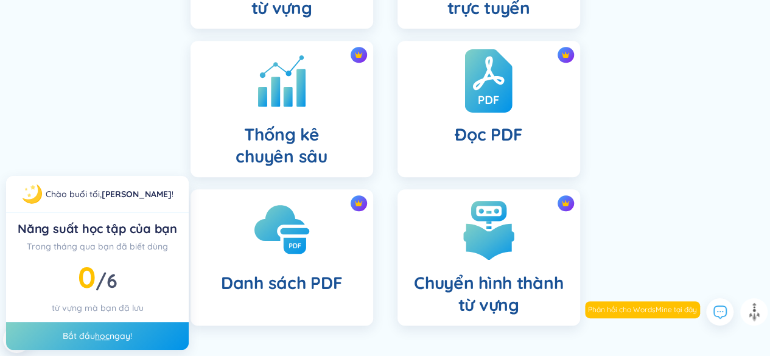
click at [486, 100] on img at bounding box center [487, 80] width 47 height 67
